Goal: Transaction & Acquisition: Purchase product/service

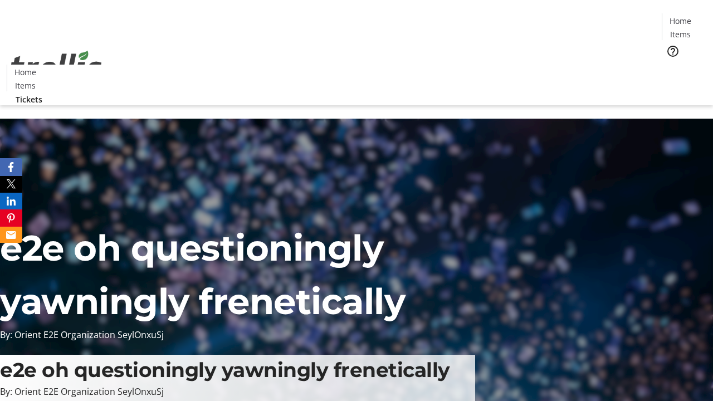
click at [671, 65] on span "Tickets" at bounding box center [684, 71] width 27 height 12
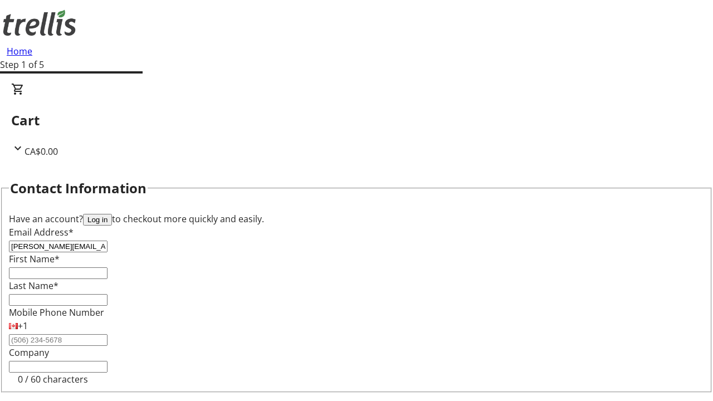
type input "[PERSON_NAME][EMAIL_ADDRESS][PERSON_NAME][DOMAIN_NAME]"
type input "[PERSON_NAME]"
